Goal: Task Accomplishment & Management: Use online tool/utility

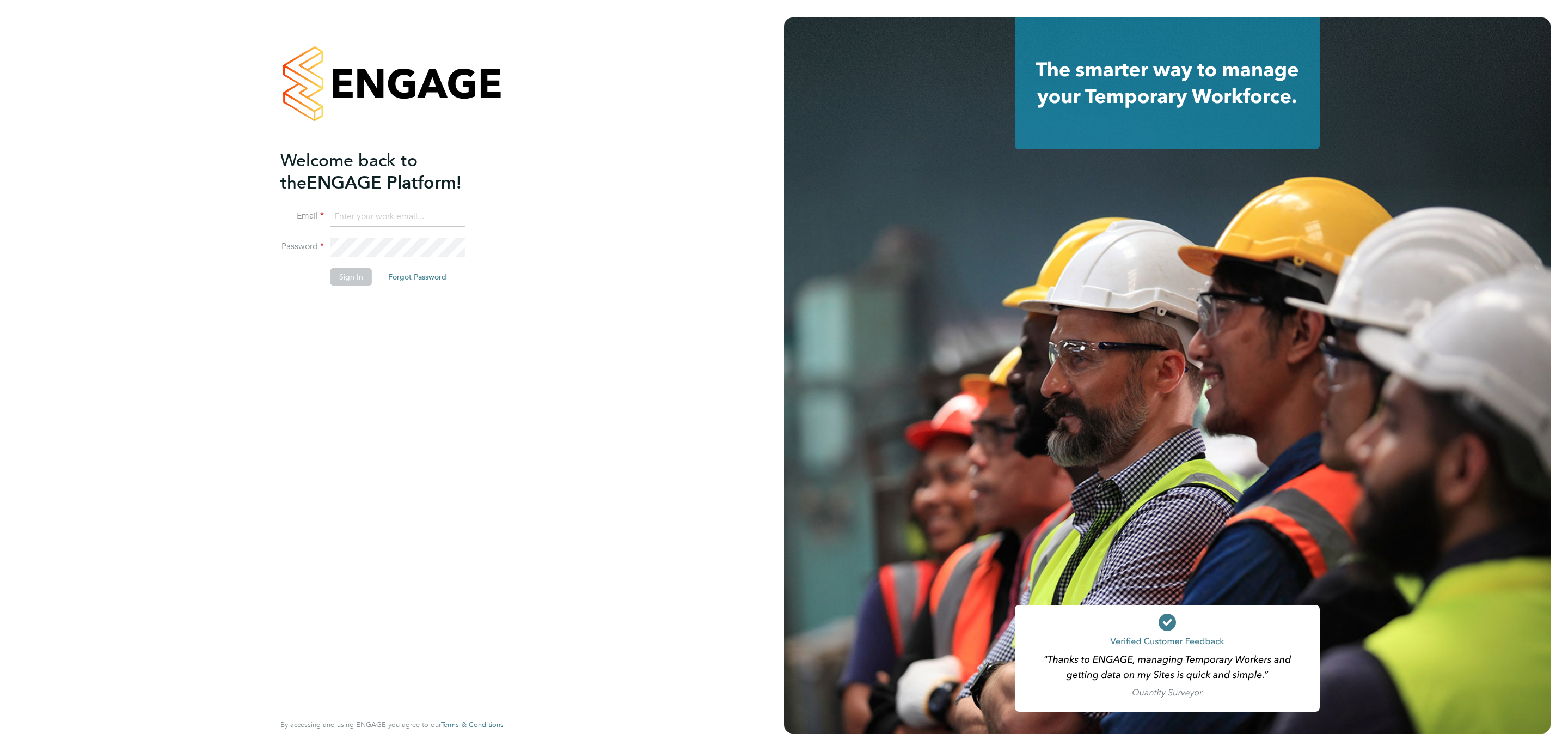
type input "r.kershaw@oandb.co.uk"
click at [357, 278] on button "Sign In" at bounding box center [351, 276] width 42 height 18
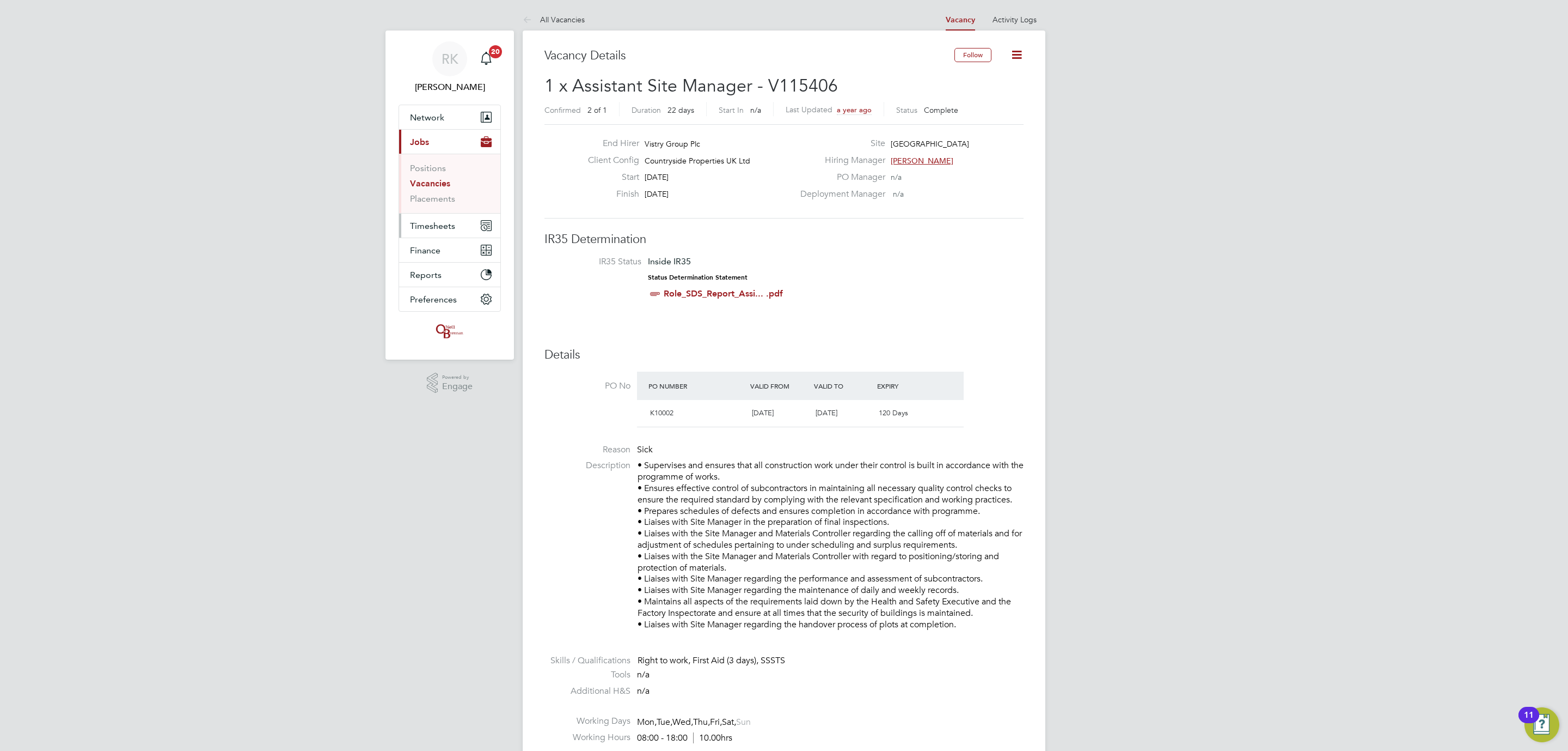
click at [441, 229] on span "Timesheets" at bounding box center [432, 226] width 45 height 10
click at [444, 197] on link "Timesheets" at bounding box center [432, 192] width 45 height 10
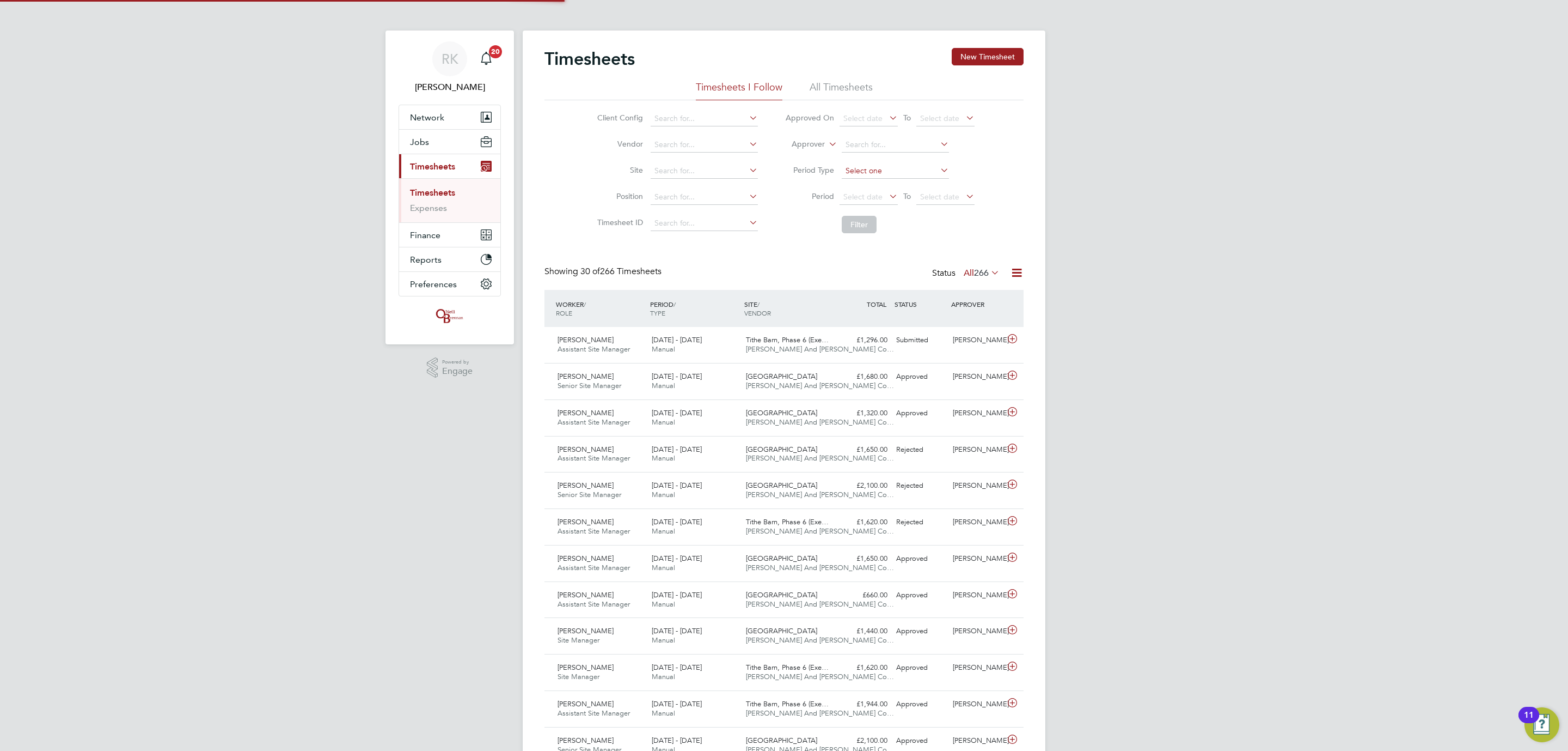
scroll to position [28, 94]
click at [816, 85] on li "All Timesheets" at bounding box center [842, 89] width 64 height 19
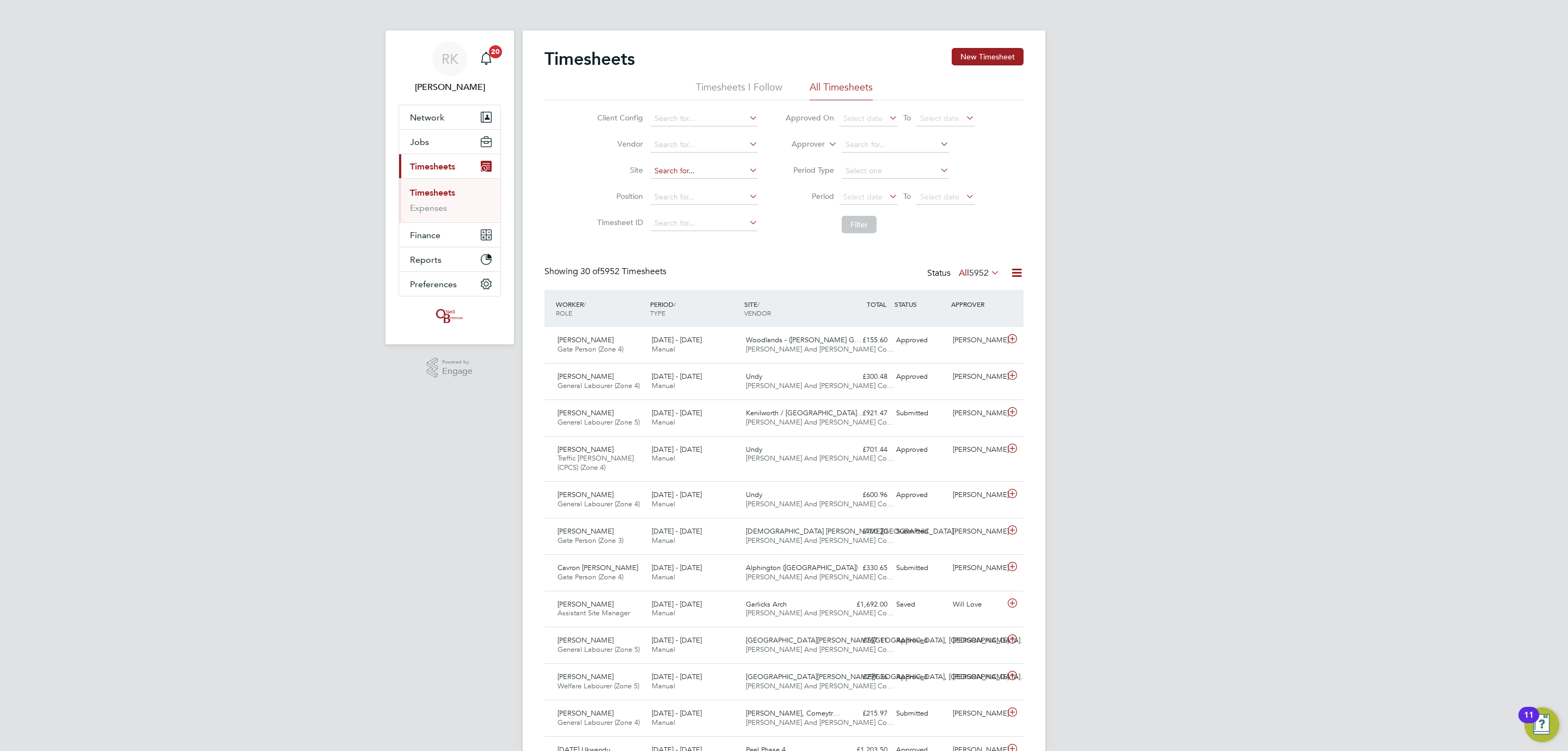
click at [680, 171] on input at bounding box center [704, 171] width 107 height 15
click at [680, 186] on li "[PERSON_NAME] e Barn, Phase 6 ([GEOGRAPHIC_DATA])" at bounding box center [754, 186] width 210 height 15
type input "Tithe Barn, Phase 6 ([GEOGRAPHIC_DATA])"
click at [859, 226] on button "Filter" at bounding box center [859, 224] width 35 height 18
